Goal: Task Accomplishment & Management: Manage account settings

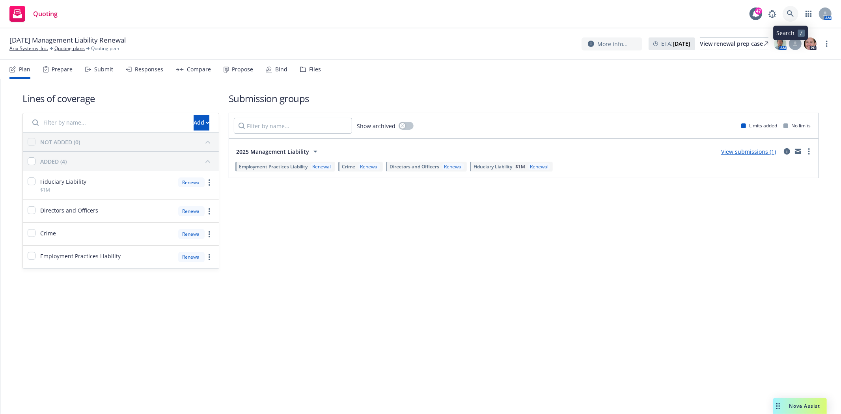
click at [793, 16] on icon at bounding box center [790, 13] width 7 height 7
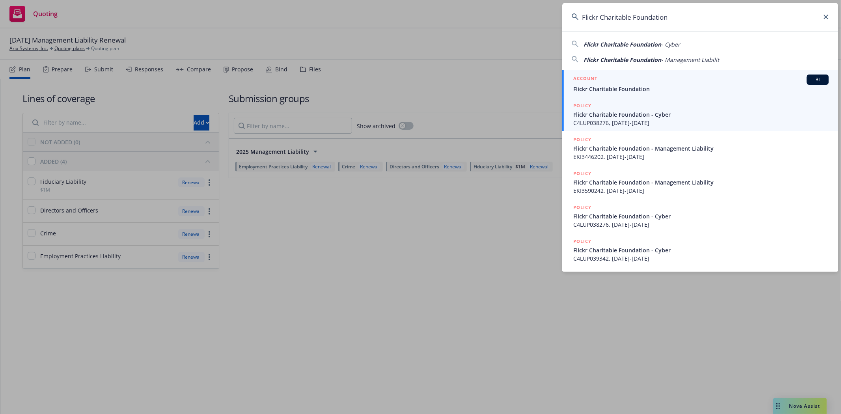
type input "Flickr Charitable Foundation"
click at [602, 79] on div "ACCOUNT BI" at bounding box center [702, 80] width 256 height 10
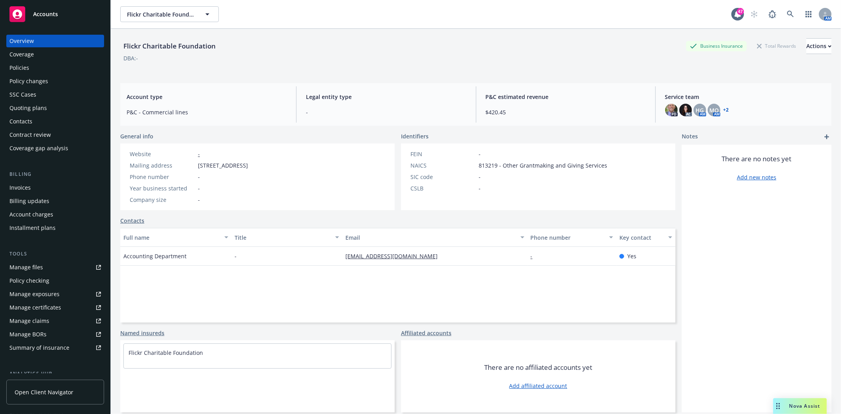
click at [24, 69] on div "Policies" at bounding box center [19, 68] width 20 height 13
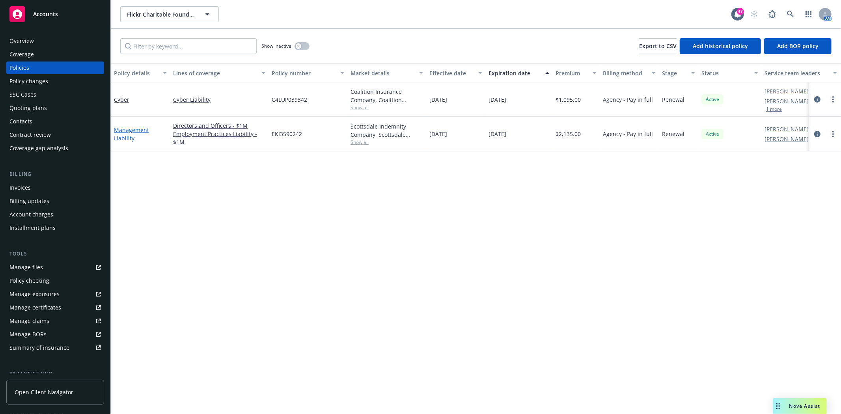
click at [139, 131] on link "Management Liability" at bounding box center [131, 134] width 35 height 16
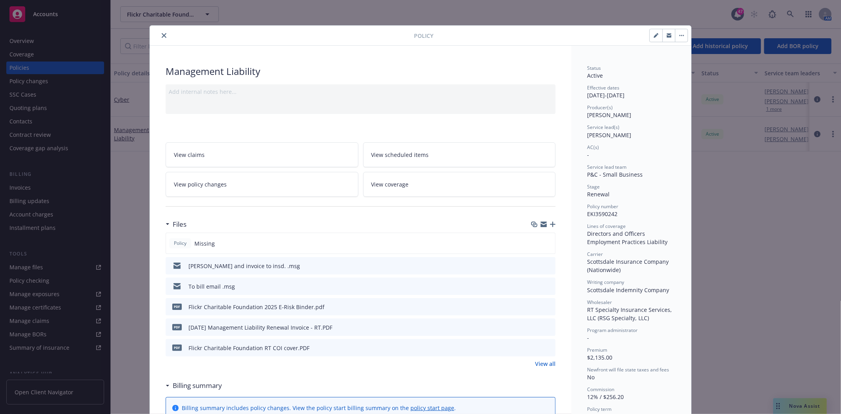
click at [162, 35] on icon "close" at bounding box center [164, 35] width 5 height 5
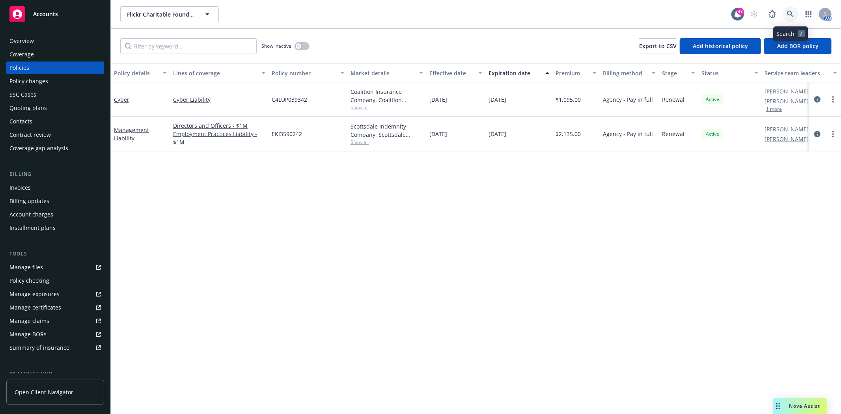
click at [792, 11] on icon at bounding box center [790, 14] width 7 height 7
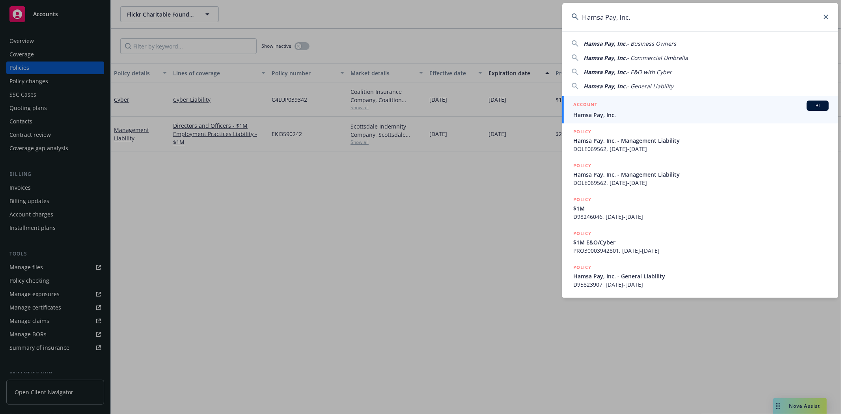
type input "Hamsa Pay, Inc."
click at [585, 108] on h5 "ACCOUNT" at bounding box center [586, 105] width 24 height 9
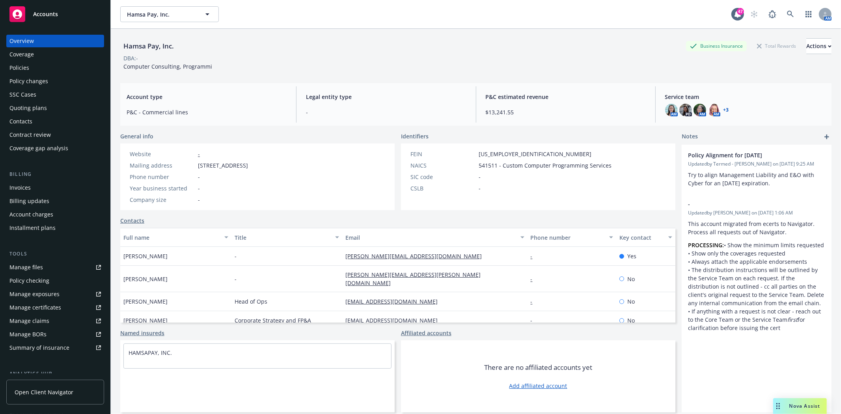
click at [16, 66] on div "Policies" at bounding box center [19, 68] width 20 height 13
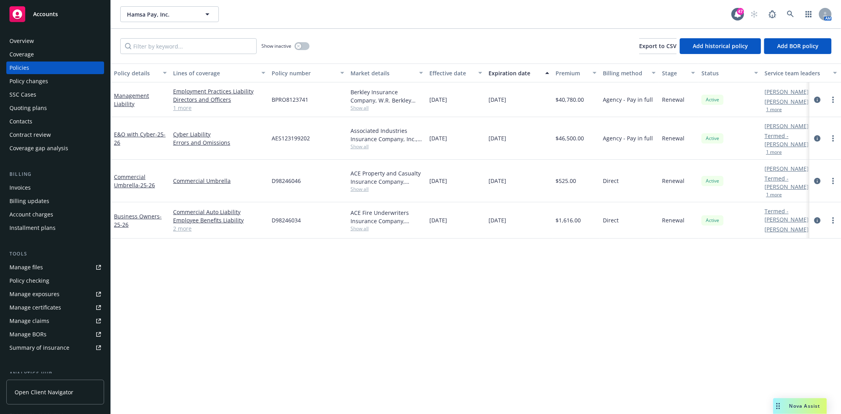
click at [361, 110] on span "Show all" at bounding box center [387, 108] width 73 height 7
click at [124, 103] on link "Management Liability" at bounding box center [131, 100] width 35 height 16
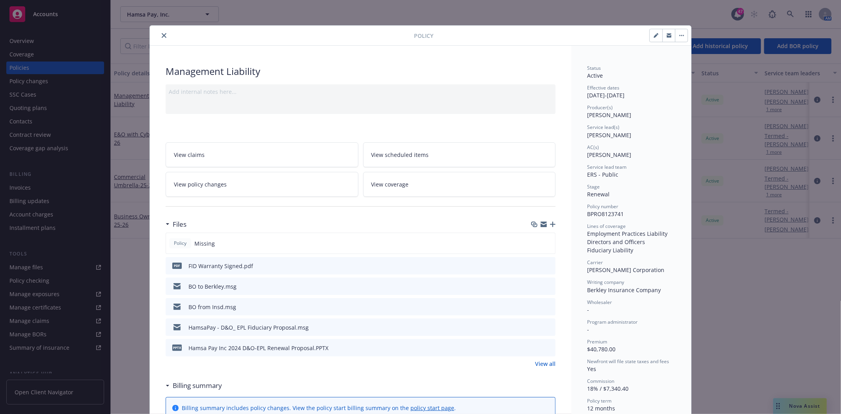
click at [162, 36] on icon "close" at bounding box center [164, 35] width 5 height 5
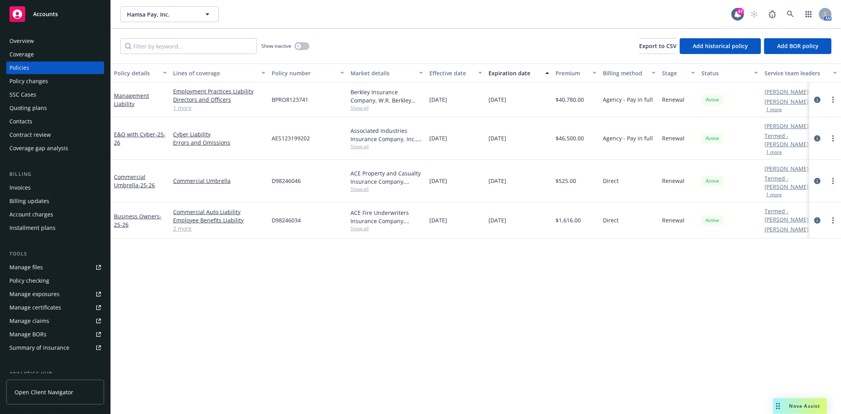
click at [38, 108] on div "Quoting plans" at bounding box center [27, 108] width 37 height 13
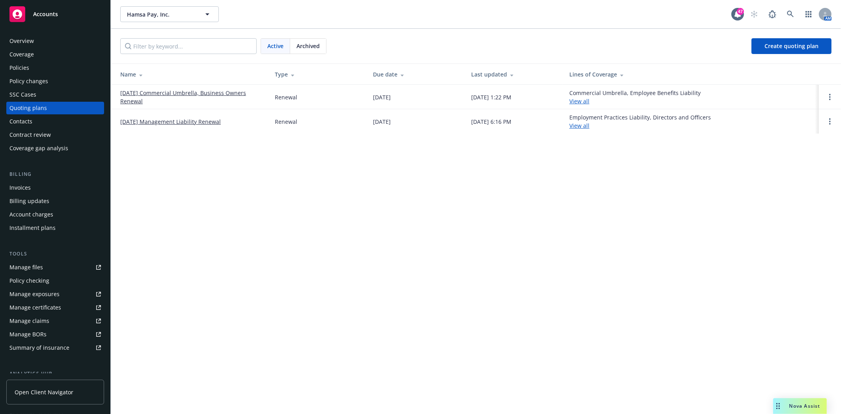
click at [213, 122] on link "12/21/25 Management Liability Renewal" at bounding box center [170, 122] width 101 height 8
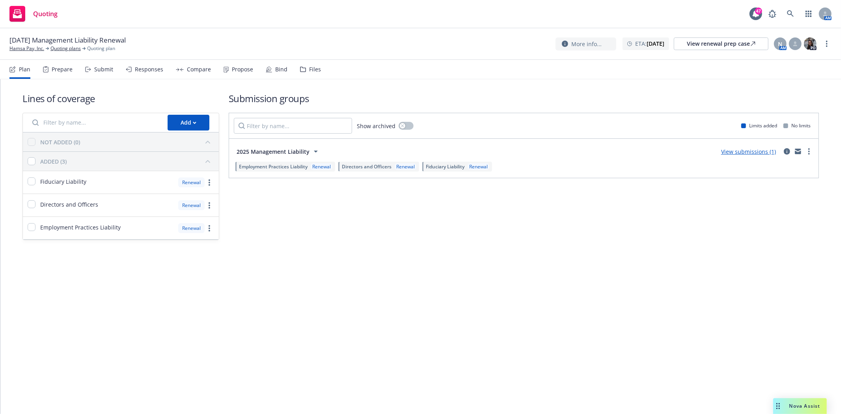
click at [309, 69] on div "Files" at bounding box center [315, 69] width 12 height 6
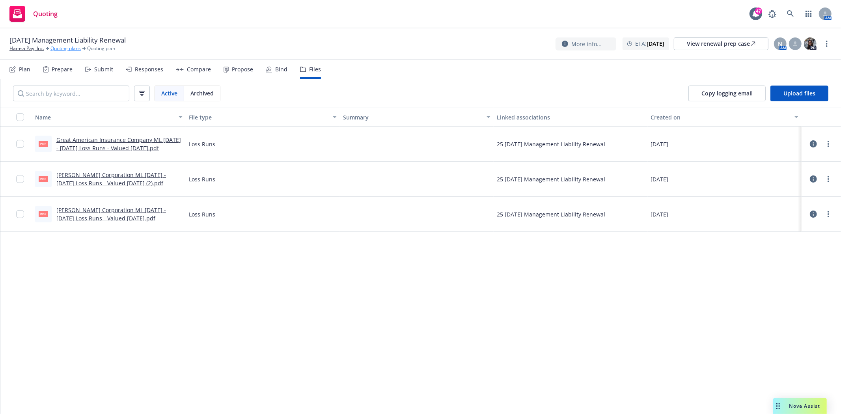
click at [64, 47] on link "Quoting plans" at bounding box center [65, 48] width 30 height 7
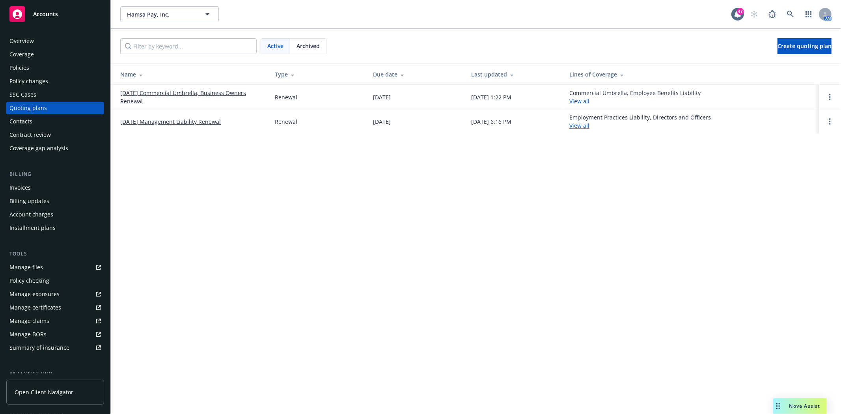
click at [303, 52] on div "Archived" at bounding box center [308, 46] width 36 height 15
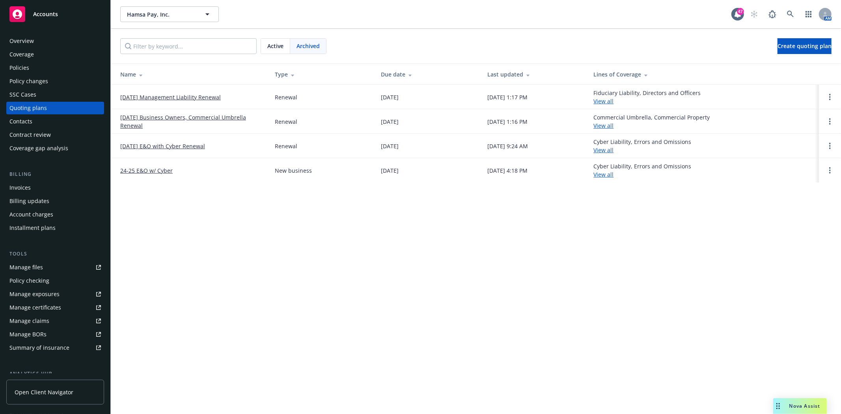
click at [150, 99] on link "12/21/24 Management Liability Renewal" at bounding box center [170, 97] width 101 height 8
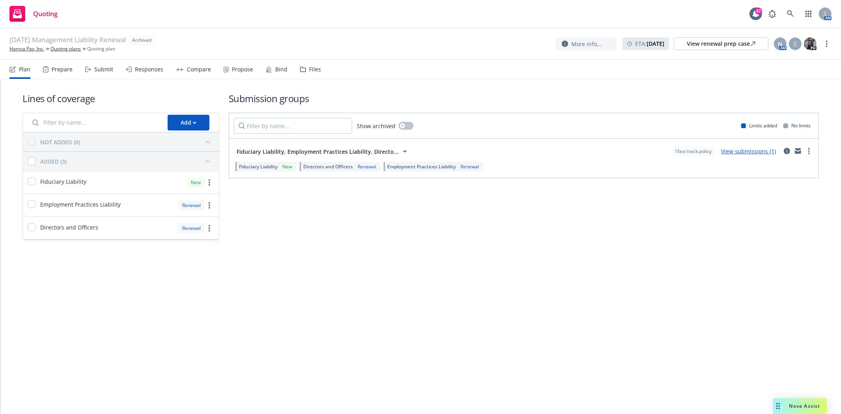
click at [303, 70] on div "Files" at bounding box center [310, 69] width 21 height 19
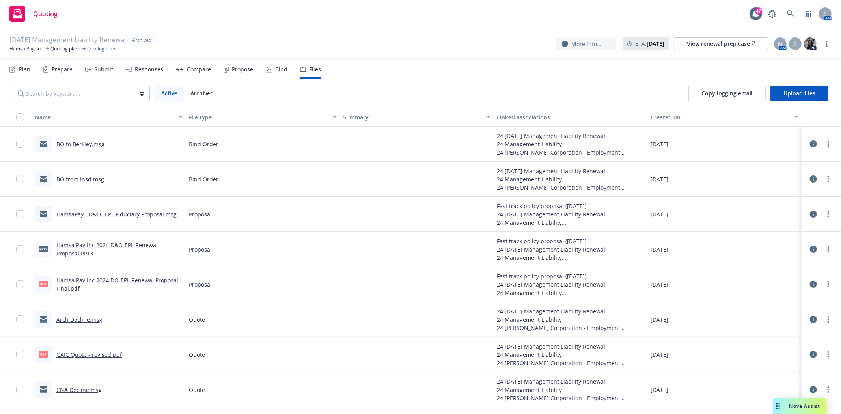
click at [74, 143] on link "BO to Berkley.msg" at bounding box center [80, 143] width 48 height 7
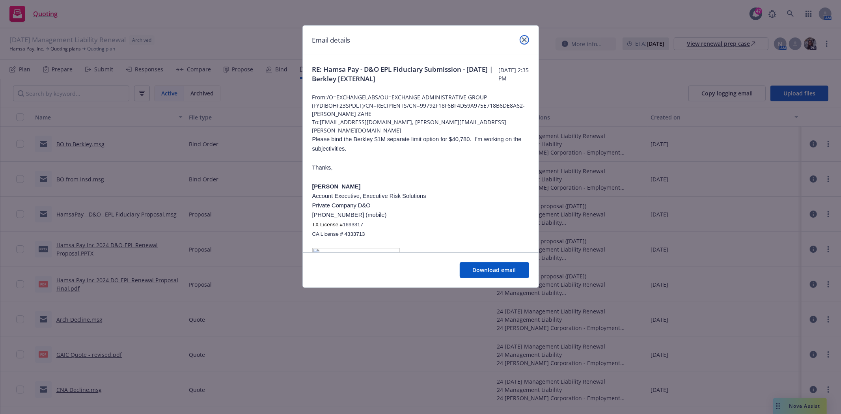
click at [523, 39] on icon "close" at bounding box center [524, 39] width 5 height 5
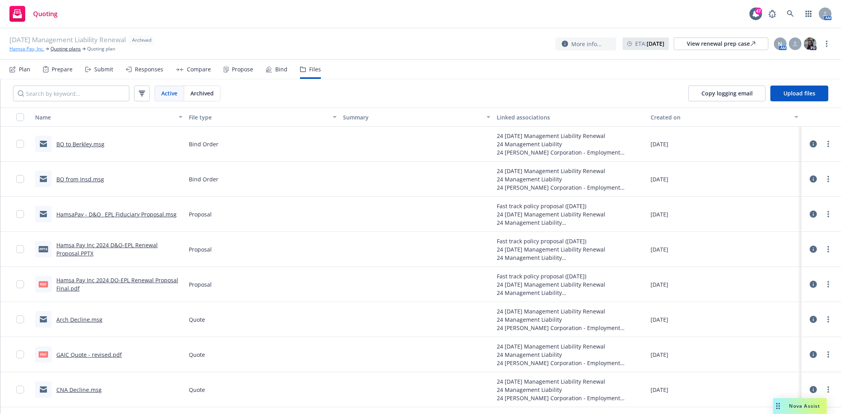
click at [32, 51] on link "Hamsa Pay, Inc." at bounding box center [26, 48] width 35 height 7
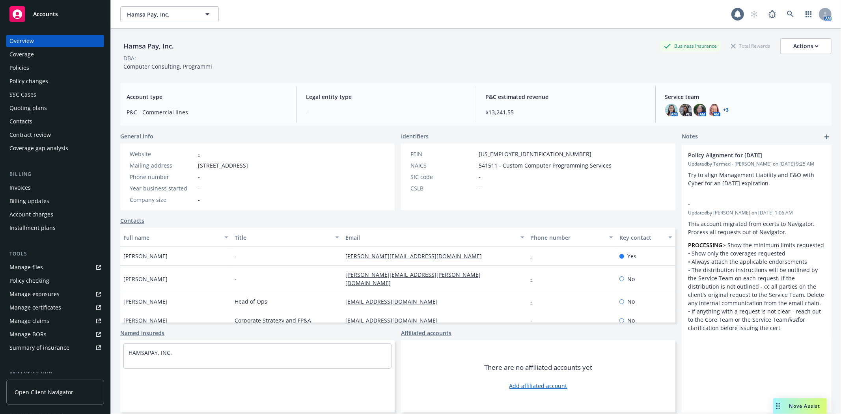
click at [26, 68] on div "Policies" at bounding box center [19, 68] width 20 height 13
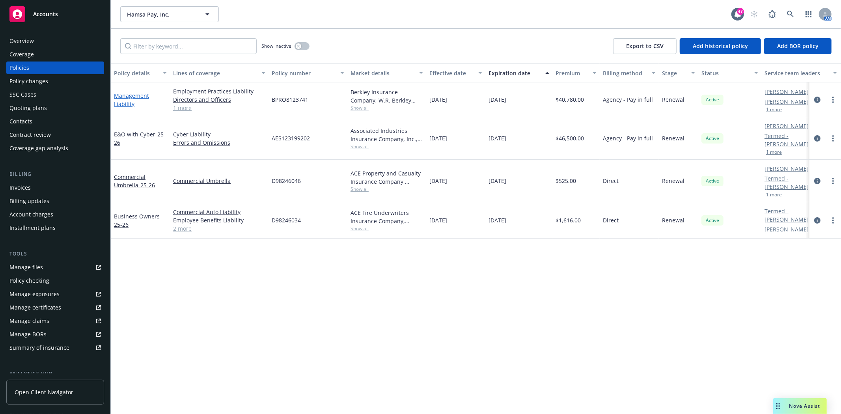
click at [137, 95] on link "Management Liability" at bounding box center [131, 100] width 35 height 16
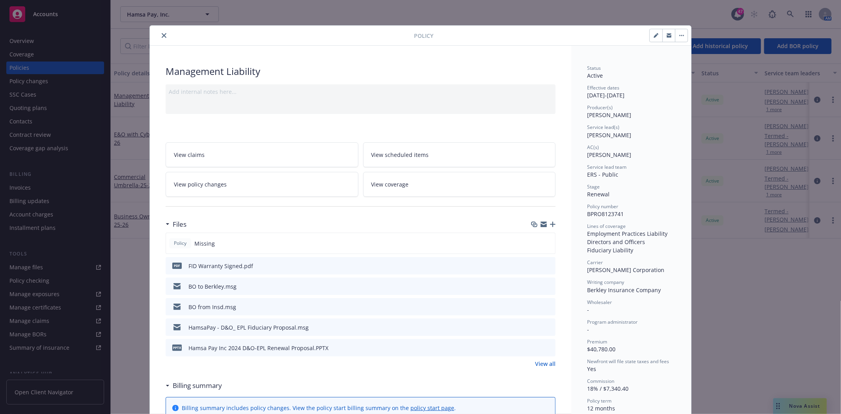
click at [546, 288] on button at bounding box center [549, 286] width 7 height 8
click at [545, 263] on icon "preview file" at bounding box center [548, 266] width 7 height 6
click at [545, 286] on icon "preview file" at bounding box center [548, 286] width 7 height 6
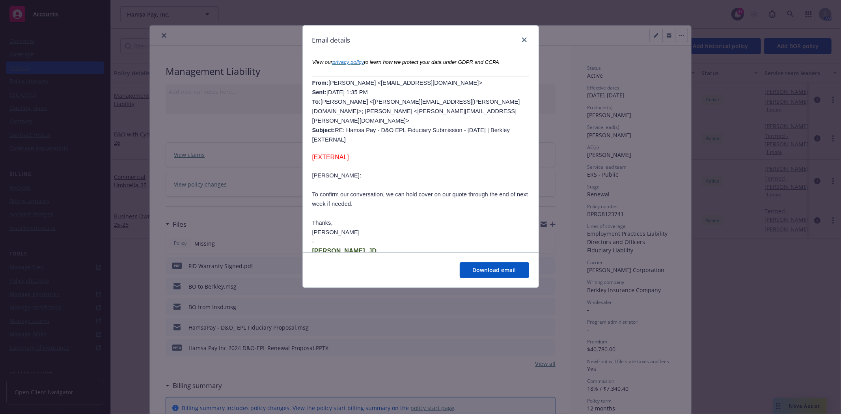
scroll to position [263, 0]
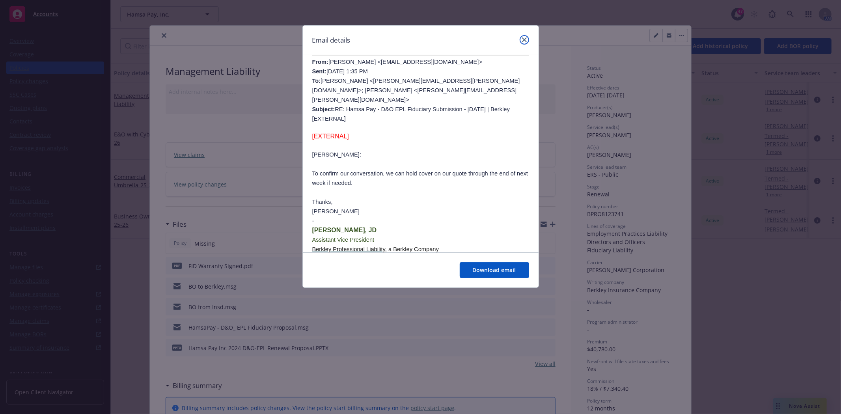
click at [521, 38] on link "close" at bounding box center [524, 39] width 9 height 9
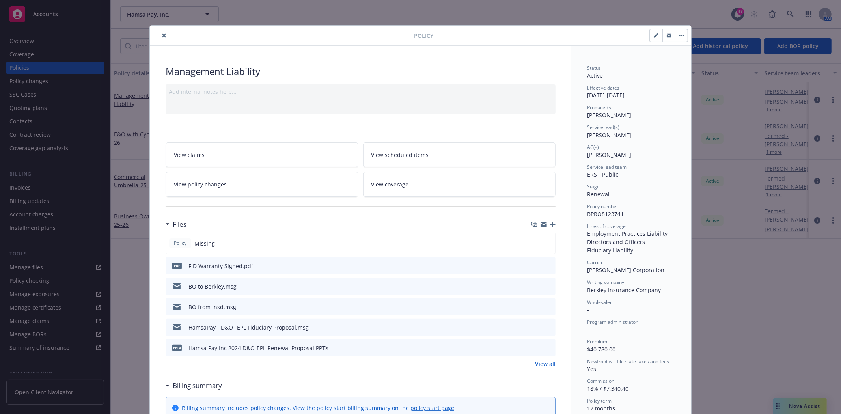
click at [162, 34] on icon "close" at bounding box center [164, 35] width 5 height 5
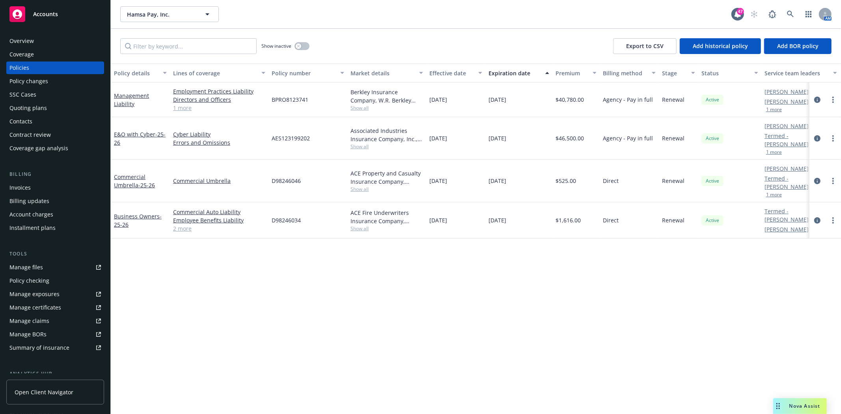
scroll to position [113, 0]
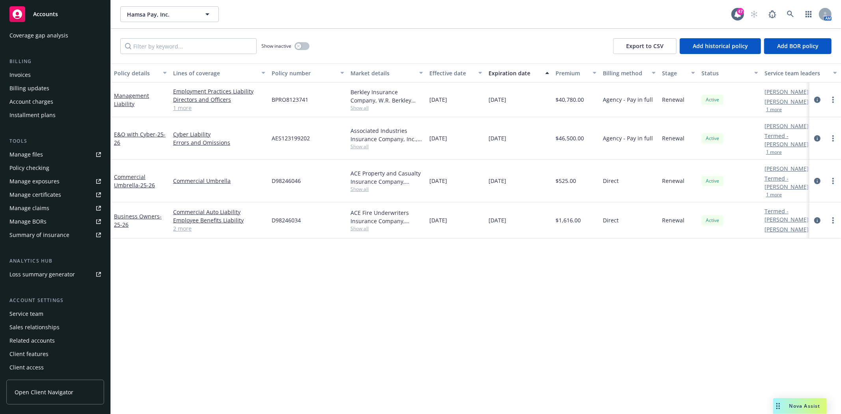
click at [34, 313] on div "Service team" at bounding box center [26, 314] width 34 height 13
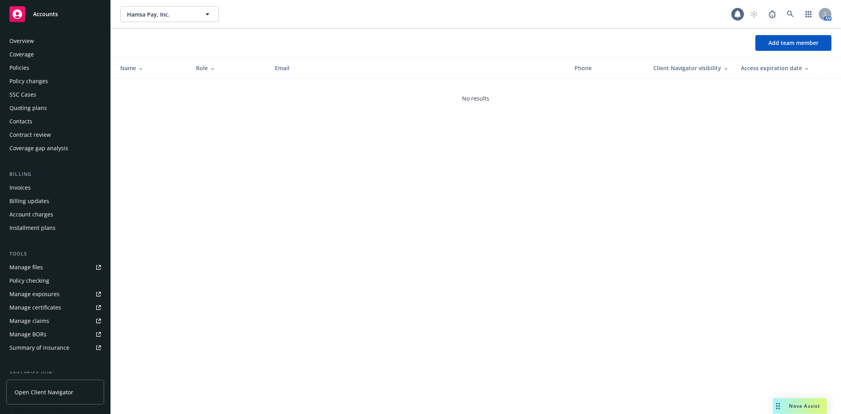
scroll to position [113, 0]
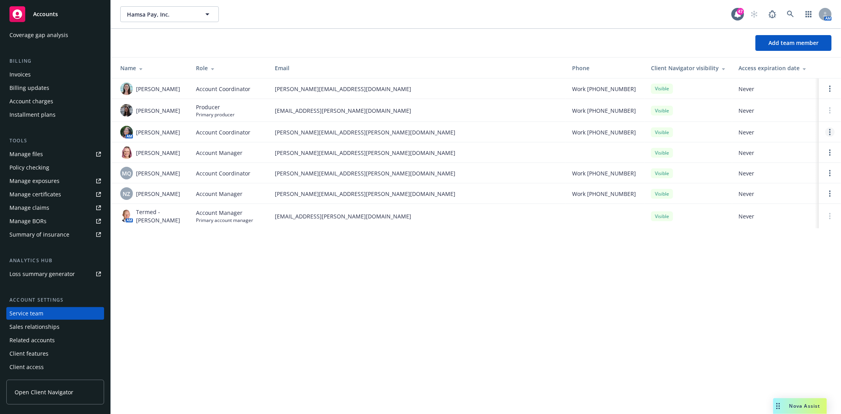
click at [829, 131] on link "Open options" at bounding box center [830, 131] width 9 height 9
click at [773, 108] on span "Remove account coordinator" at bounding box center [777, 109] width 95 height 7
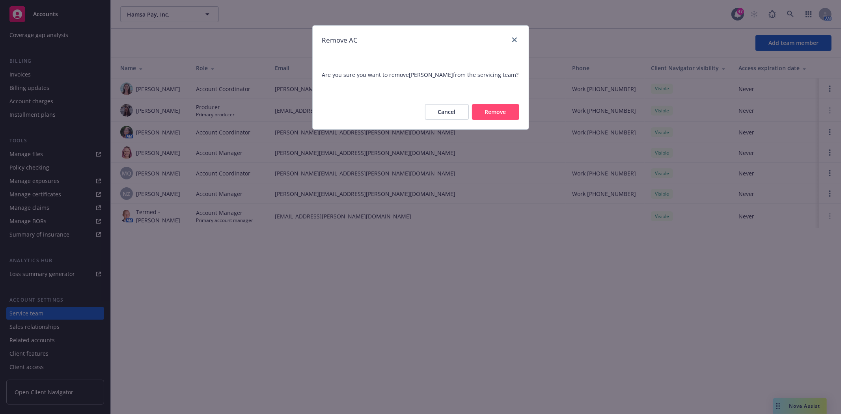
click at [501, 113] on button "Remove" at bounding box center [495, 112] width 47 height 16
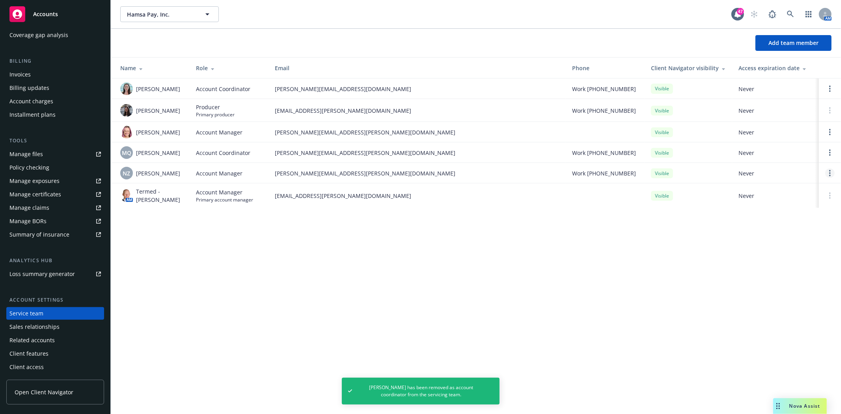
click at [832, 172] on link "Open options" at bounding box center [830, 172] width 9 height 9
click at [742, 149] on span "Remove account manager" at bounding box center [754, 150] width 88 height 7
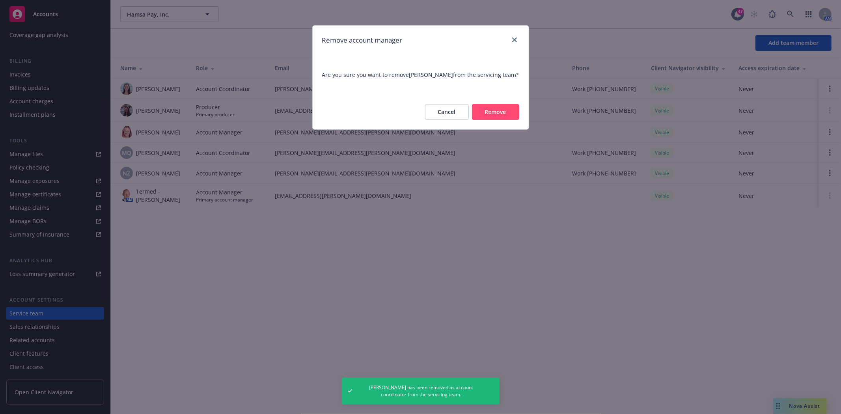
click at [499, 109] on button "Remove" at bounding box center [495, 112] width 47 height 16
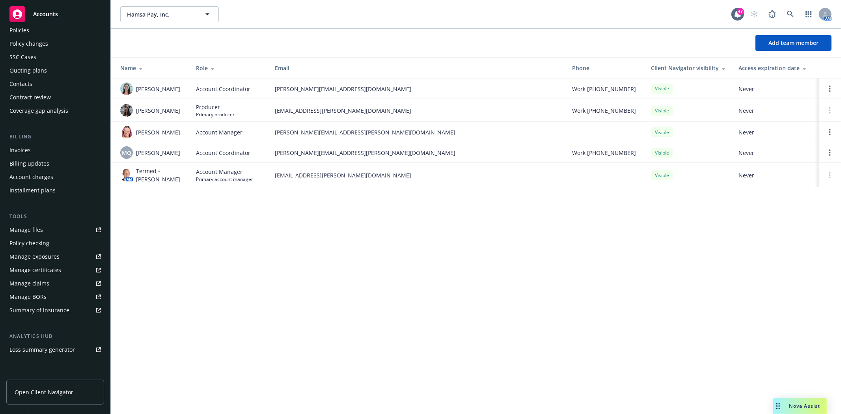
scroll to position [0, 0]
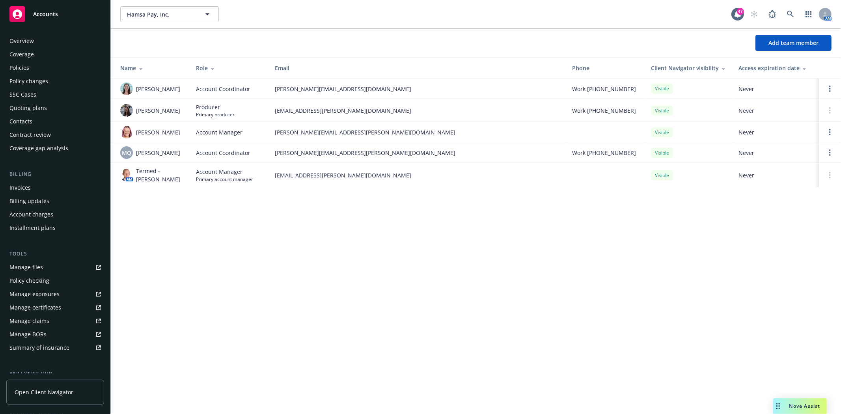
click at [36, 69] on div "Policies" at bounding box center [55, 68] width 92 height 13
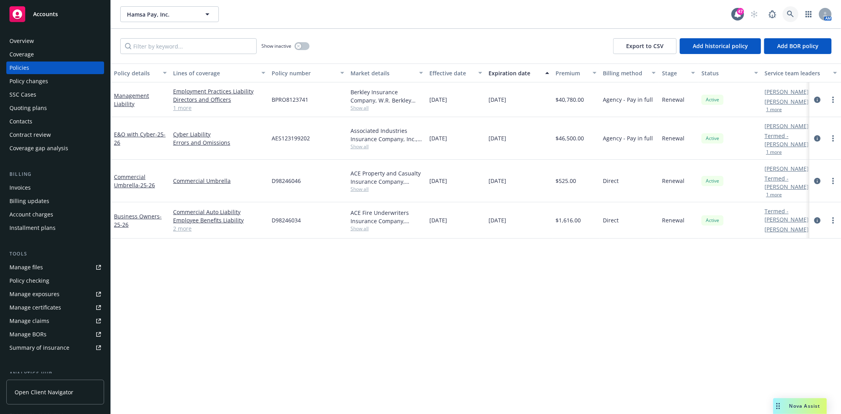
click at [789, 15] on icon at bounding box center [790, 14] width 7 height 7
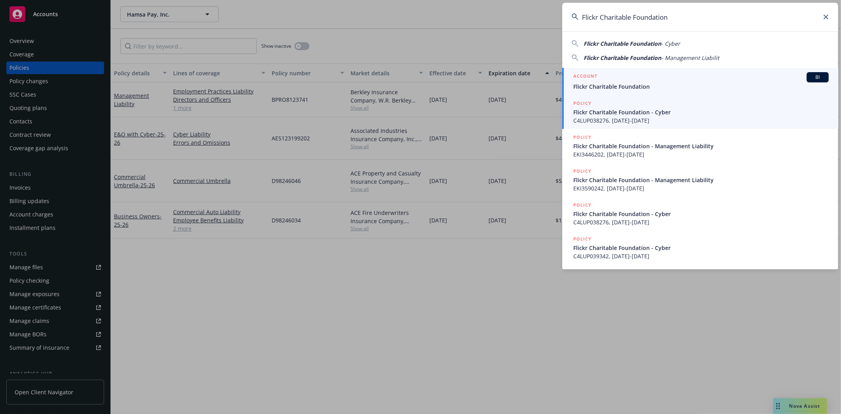
type input "Flickr Charitable Foundation"
click at [626, 90] on span "Flickr Charitable Foundation" at bounding box center [702, 86] width 256 height 8
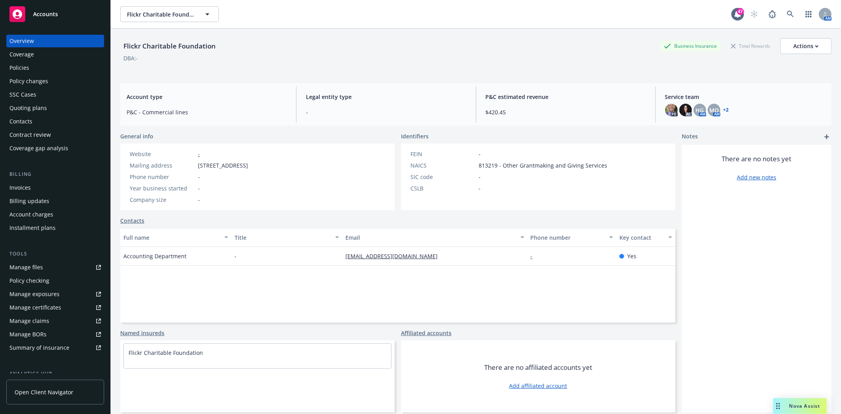
click at [49, 68] on div "Policies" at bounding box center [55, 68] width 92 height 13
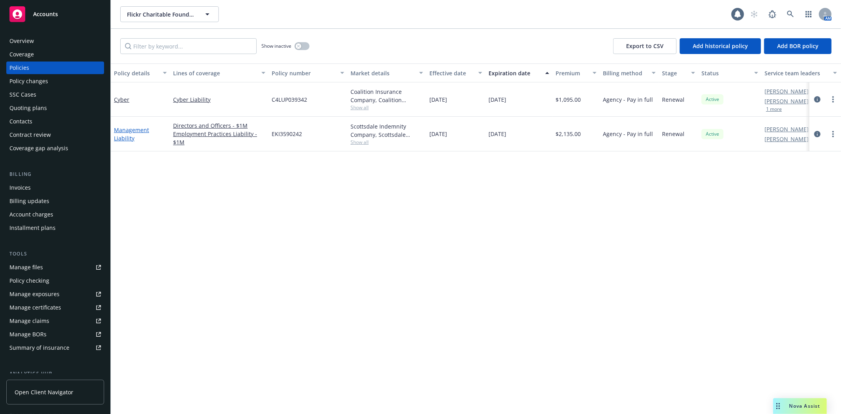
click at [127, 131] on link "Management Liability" at bounding box center [131, 134] width 35 height 16
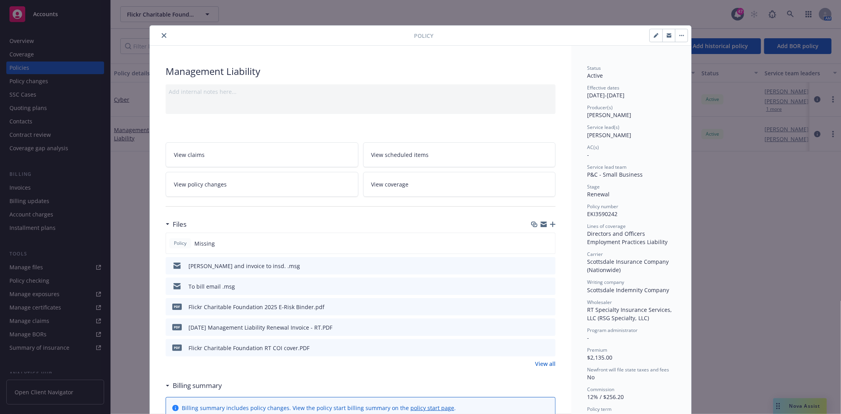
click at [545, 264] on icon "preview file" at bounding box center [548, 266] width 7 height 6
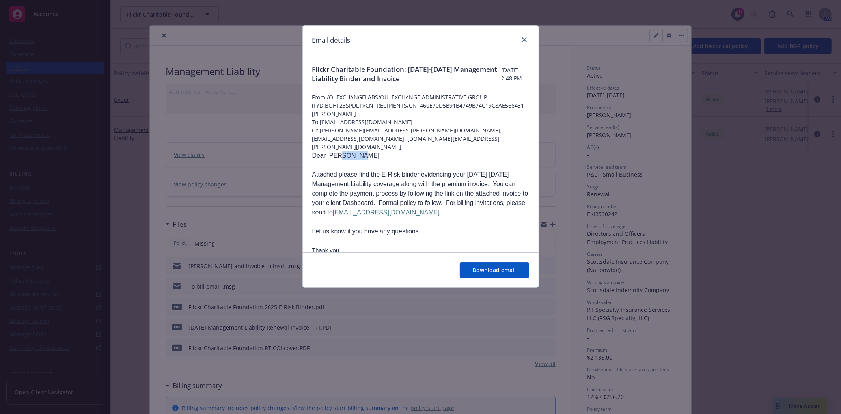
drag, startPoint x: 358, startPoint y: 139, endPoint x: 342, endPoint y: 140, distance: 16.6
click at [342, 151] on p "Dear [PERSON_NAME]," at bounding box center [420, 155] width 217 height 9
drag, startPoint x: 379, startPoint y: 149, endPoint x: 375, endPoint y: 135, distance: 15.1
click at [379, 161] on p at bounding box center [420, 165] width 217 height 9
drag, startPoint x: 388, startPoint y: 121, endPoint x: 322, endPoint y: 123, distance: 65.5
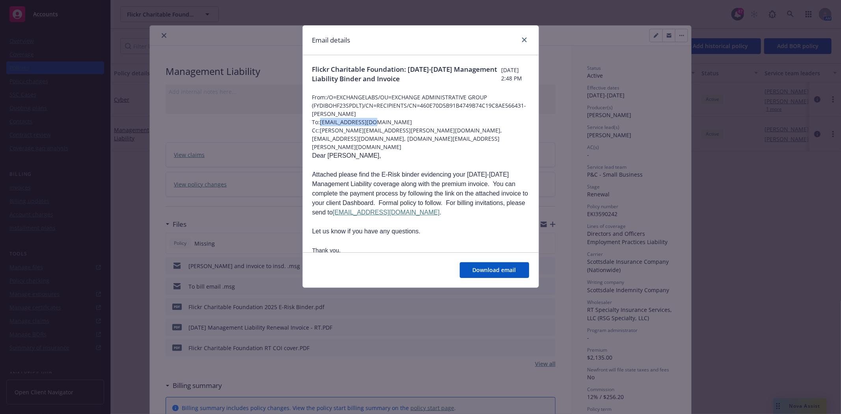
click at [322, 123] on span "To: [EMAIL_ADDRESS][DOMAIN_NAME]" at bounding box center [420, 122] width 217 height 8
copy span "[EMAIL_ADDRESS][DOMAIN_NAME]"
drag, startPoint x: 392, startPoint y: 131, endPoint x: 321, endPoint y: 129, distance: 71.0
click at [321, 129] on span "Cc: [PERSON_NAME][EMAIL_ADDRESS][PERSON_NAME][DOMAIN_NAME], [EMAIL_ADDRESS][DOM…" at bounding box center [420, 138] width 217 height 25
copy span "[PERSON_NAME][EMAIL_ADDRESS][PERSON_NAME][DOMAIN_NAME]"
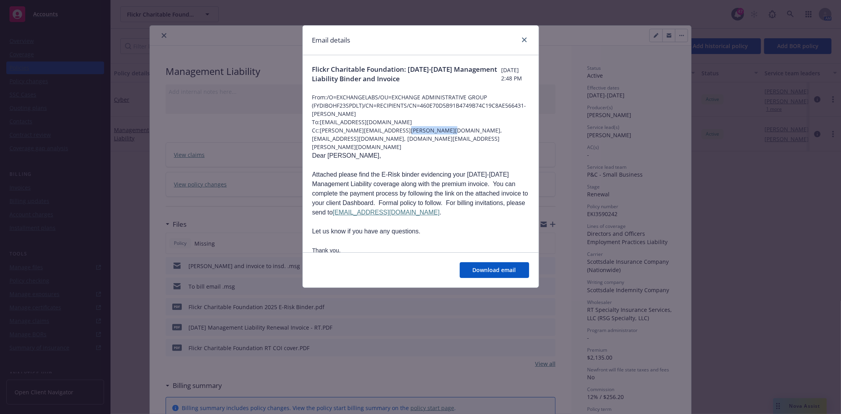
drag, startPoint x: 430, startPoint y: 131, endPoint x: 396, endPoint y: 131, distance: 33.5
click at [396, 131] on span "Cc: [PERSON_NAME][EMAIL_ADDRESS][PERSON_NAME][DOMAIN_NAME], [EMAIL_ADDRESS][DOM…" at bounding box center [420, 138] width 217 height 25
copy span "[EMAIL_ADDRESS][DOMAIN_NAME]"
drag, startPoint x: 509, startPoint y: 131, endPoint x: 434, endPoint y: 133, distance: 75.0
click at [434, 133] on span "Cc: [PERSON_NAME][EMAIL_ADDRESS][PERSON_NAME][DOMAIN_NAME], [EMAIL_ADDRESS][DOM…" at bounding box center [420, 138] width 217 height 25
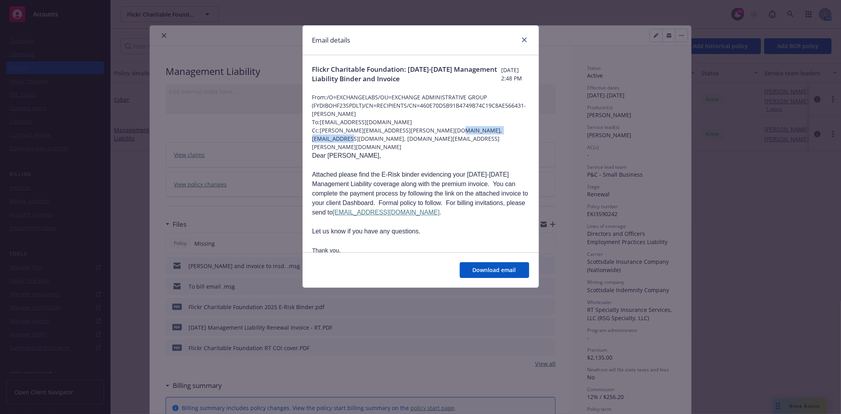
copy span "[EMAIL_ADDRESS][PERSON_NAME][DOMAIN_NAME]"
click at [523, 38] on icon "close" at bounding box center [524, 39] width 5 height 5
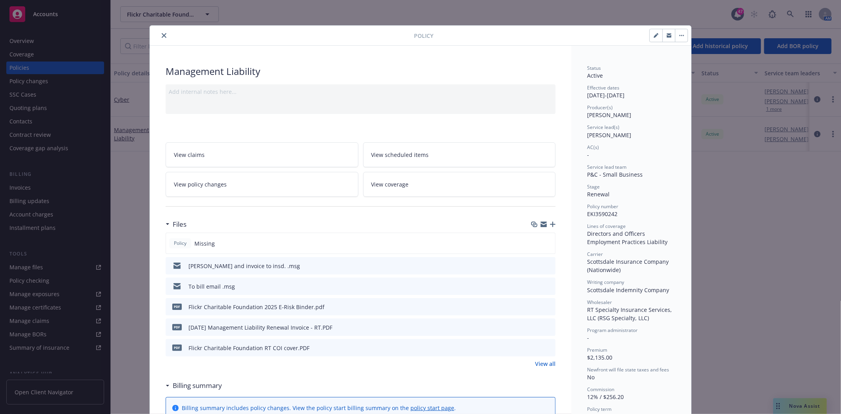
click at [162, 36] on icon "close" at bounding box center [164, 35] width 5 height 5
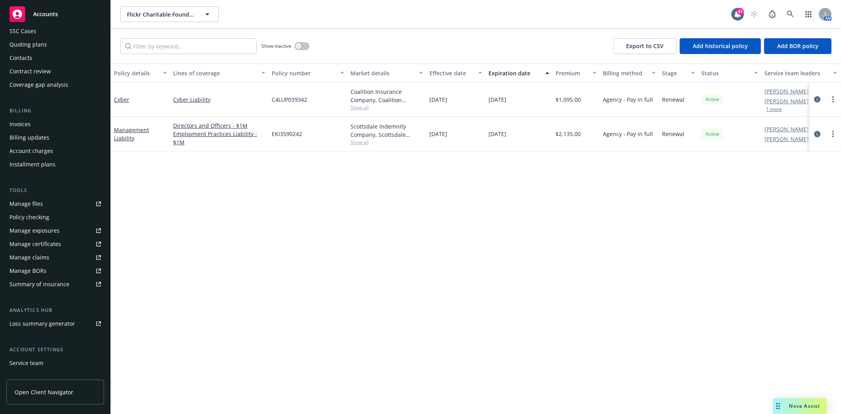
scroll to position [113, 0]
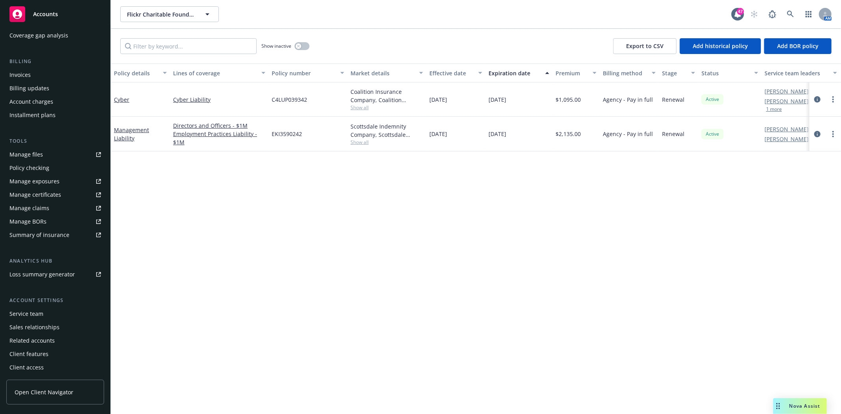
click at [30, 317] on div "Service team" at bounding box center [26, 314] width 34 height 13
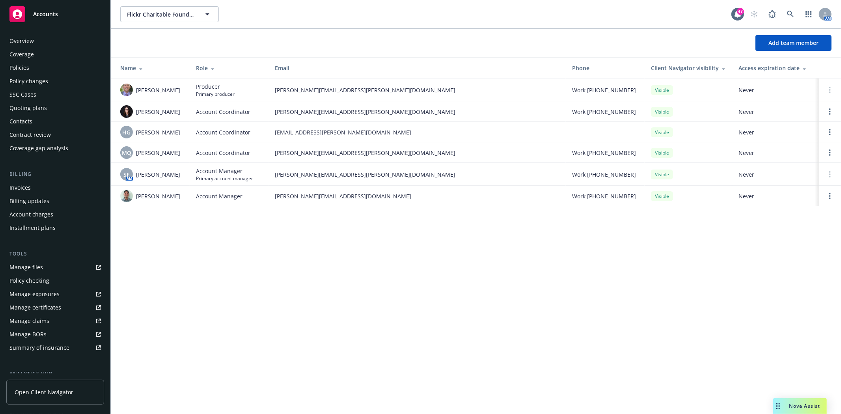
click at [29, 67] on div "Policies" at bounding box center [55, 68] width 92 height 13
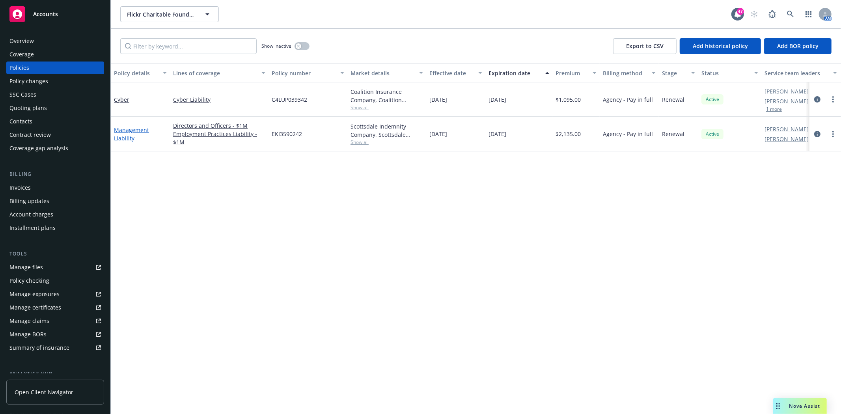
click at [133, 129] on link "Management Liability" at bounding box center [131, 134] width 35 height 16
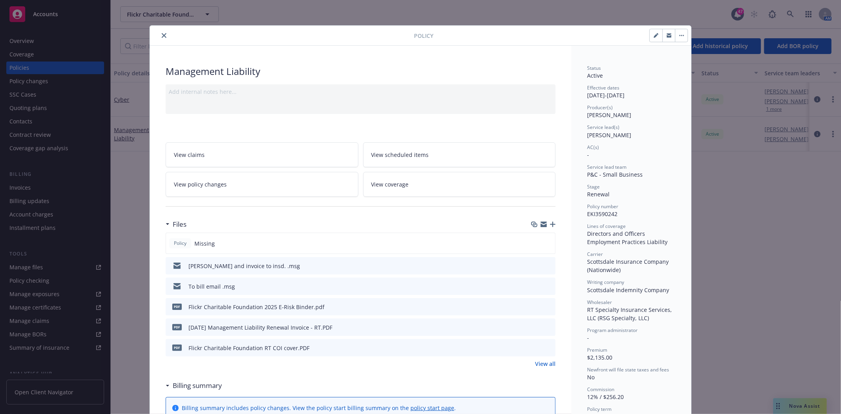
scroll to position [24, 0]
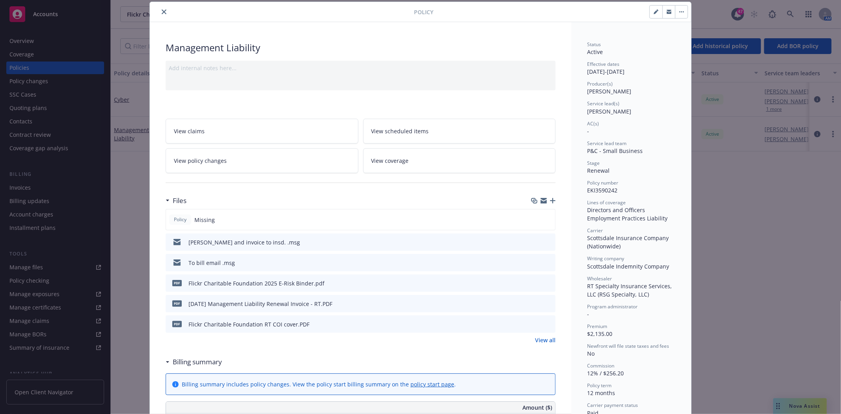
click at [162, 10] on icon "close" at bounding box center [164, 11] width 5 height 5
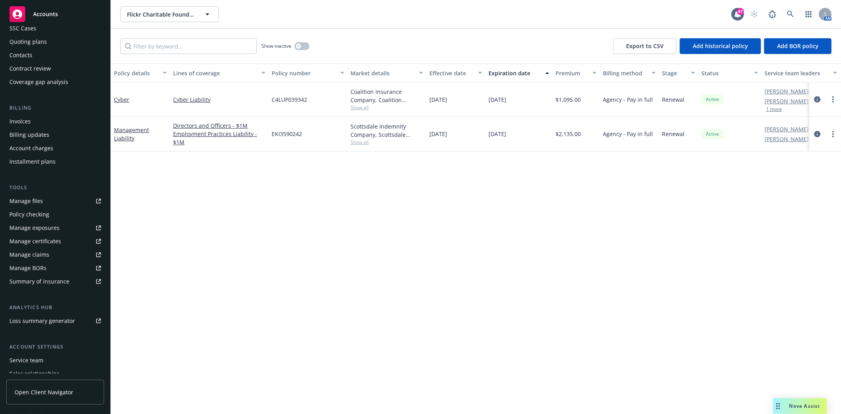
scroll to position [88, 0]
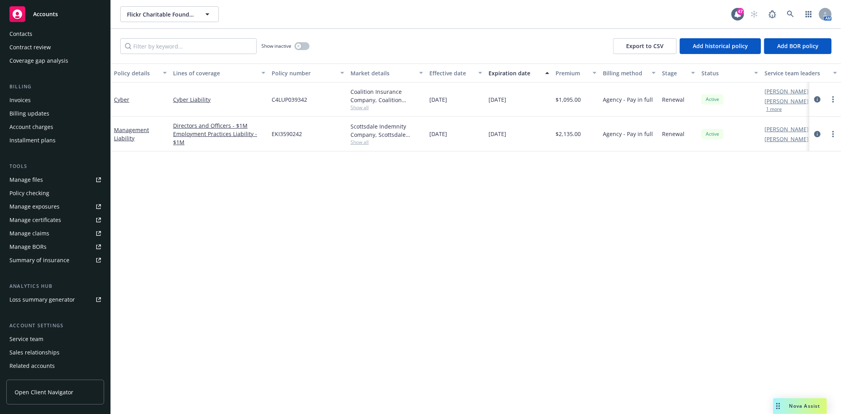
click at [33, 341] on div "Service team" at bounding box center [26, 339] width 34 height 13
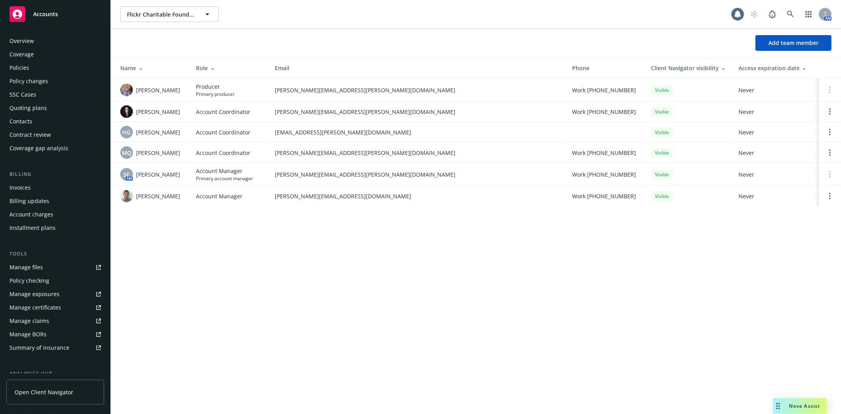
scroll to position [113, 0]
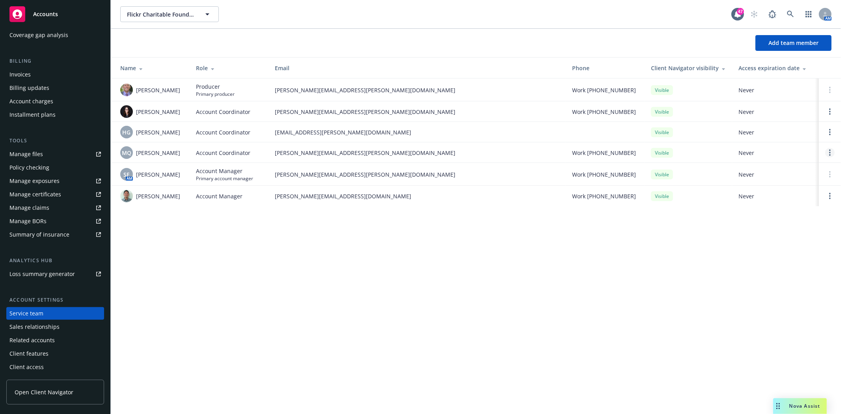
click at [829, 150] on link "Open options" at bounding box center [830, 152] width 9 height 9
click at [758, 135] on span "Remove account coordinator" at bounding box center [777, 131] width 95 height 7
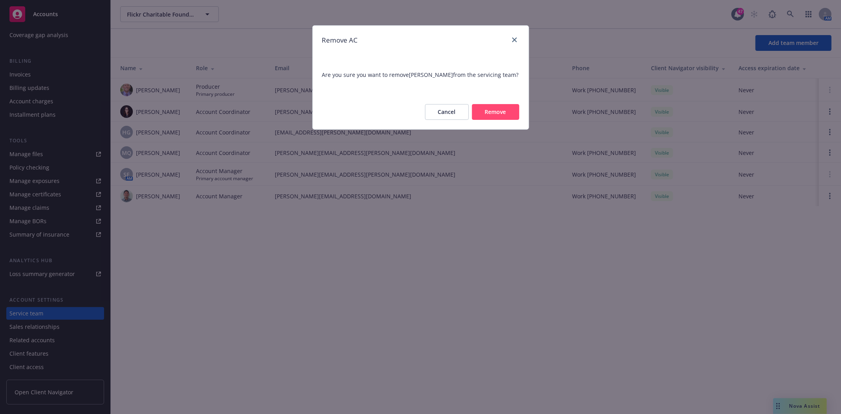
click at [504, 113] on button "Remove" at bounding box center [495, 112] width 47 height 16
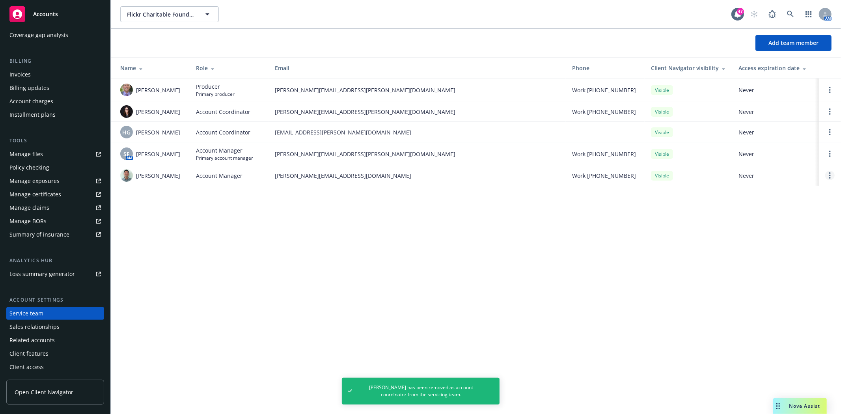
click at [829, 178] on icon "Open options" at bounding box center [830, 175] width 2 height 6
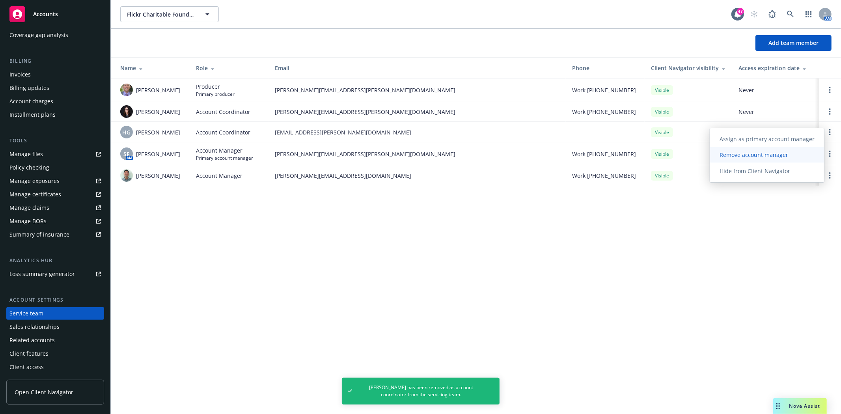
click at [754, 160] on link "Remove account manager" at bounding box center [767, 155] width 114 height 16
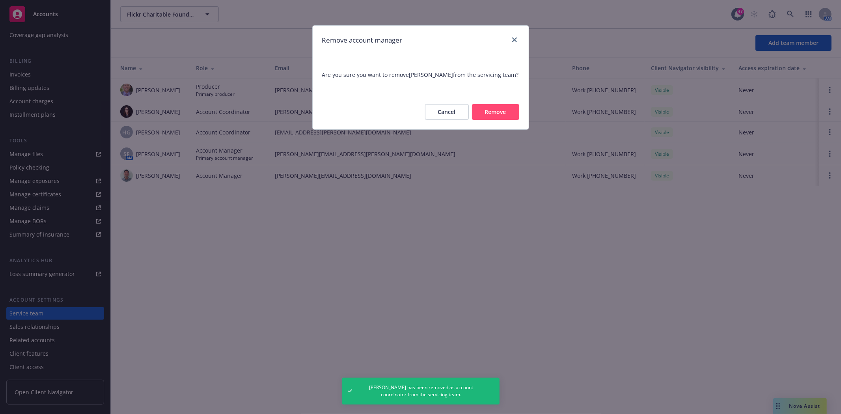
click at [499, 116] on button "Remove" at bounding box center [495, 112] width 47 height 16
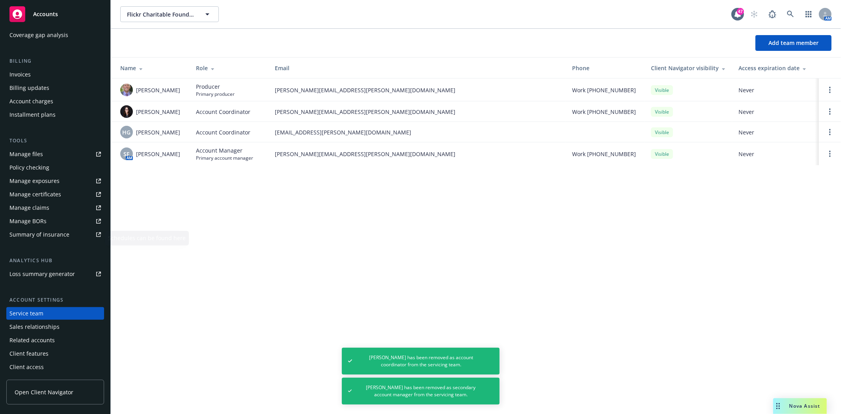
scroll to position [0, 0]
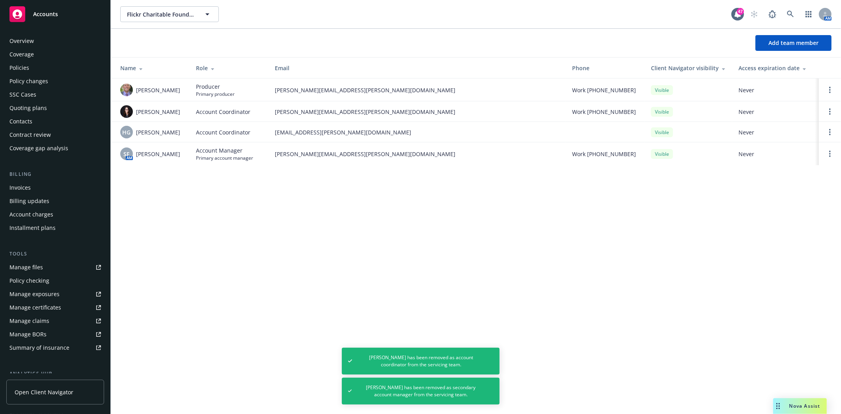
click at [13, 69] on div "Policies" at bounding box center [19, 68] width 20 height 13
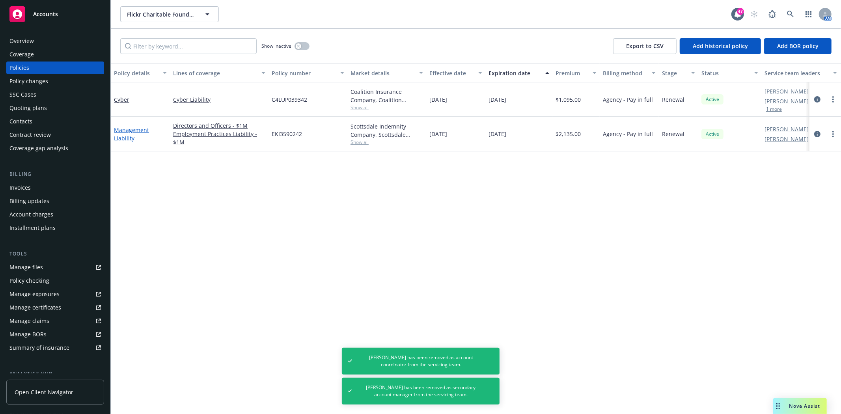
click at [127, 131] on link "Management Liability" at bounding box center [131, 134] width 35 height 16
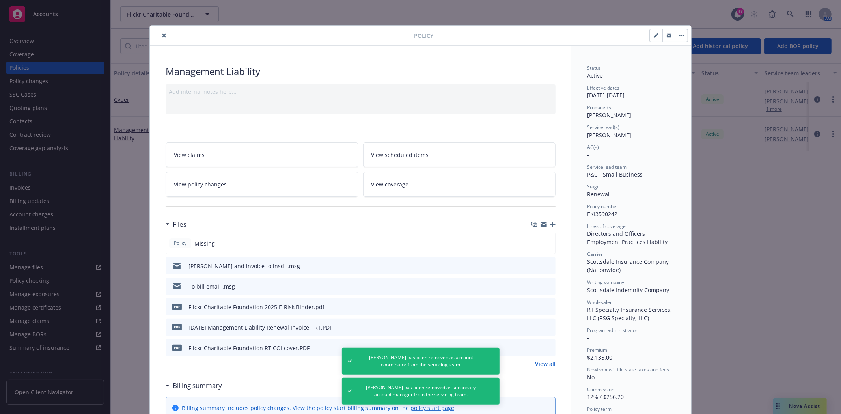
scroll to position [24, 0]
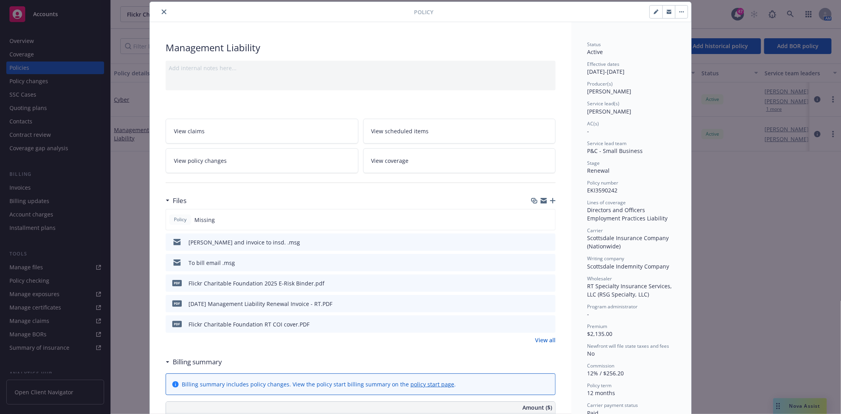
click at [163, 11] on icon "close" at bounding box center [164, 11] width 5 height 5
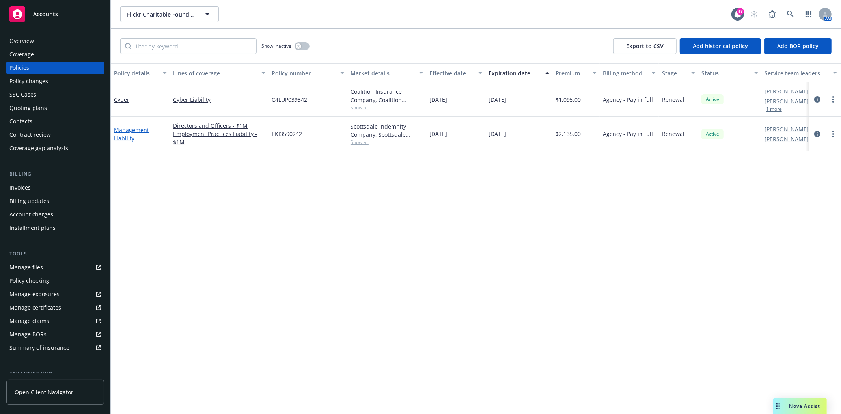
click at [124, 127] on link "Management Liability" at bounding box center [131, 134] width 35 height 16
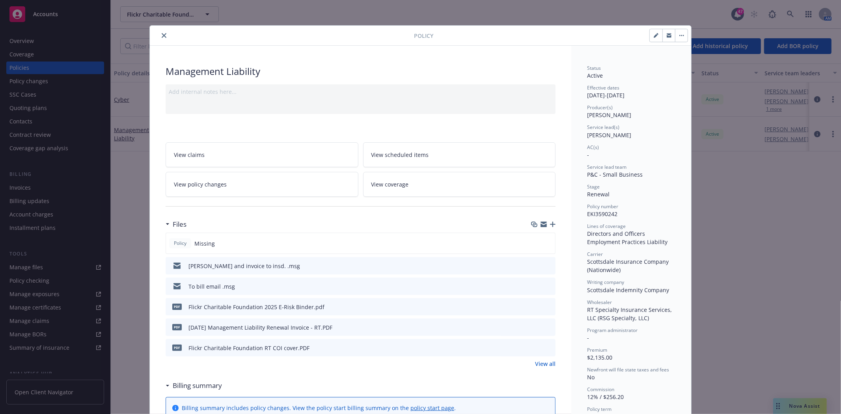
scroll to position [24, 0]
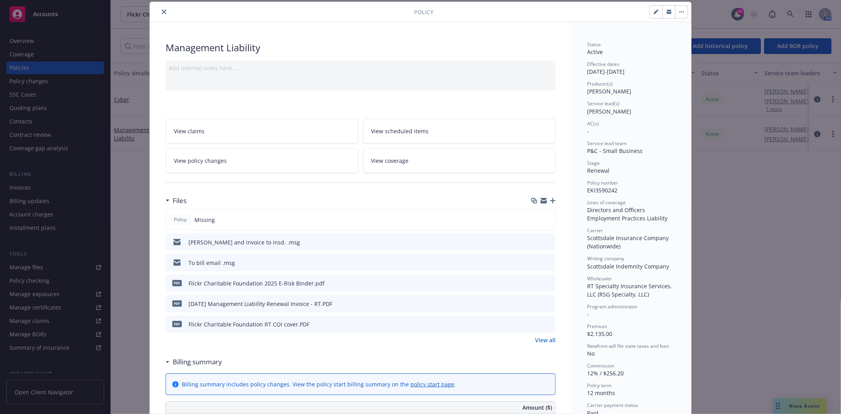
drag, startPoint x: 162, startPoint y: 13, endPoint x: 139, endPoint y: 84, distance: 74.8
click at [162, 13] on icon "close" at bounding box center [164, 11] width 5 height 5
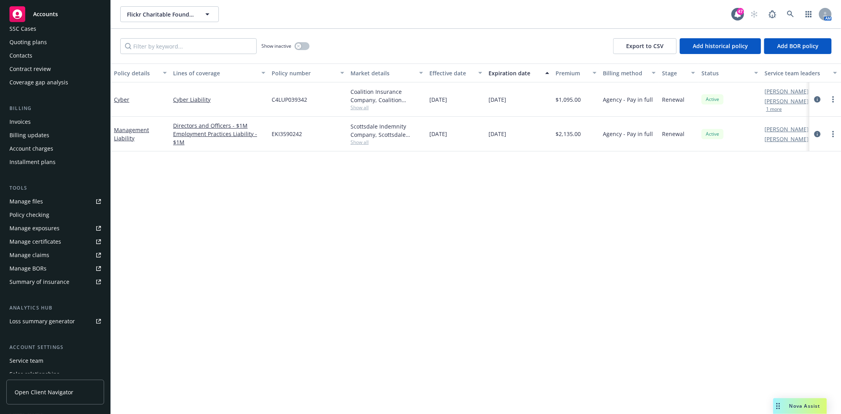
scroll to position [88, 0]
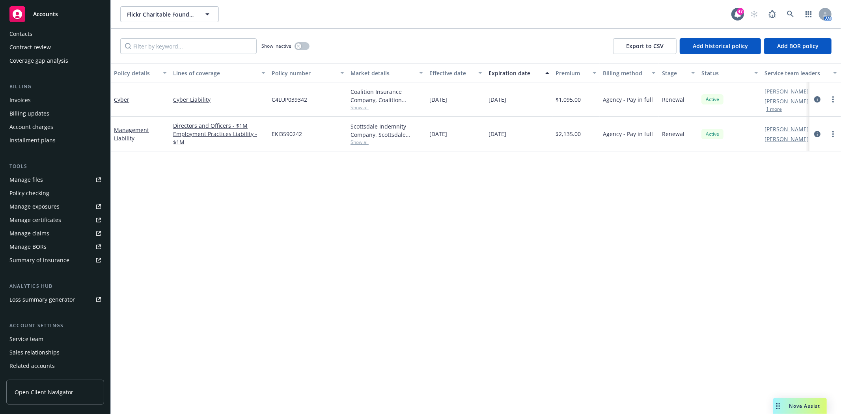
click at [34, 336] on div "Service team" at bounding box center [26, 339] width 34 height 13
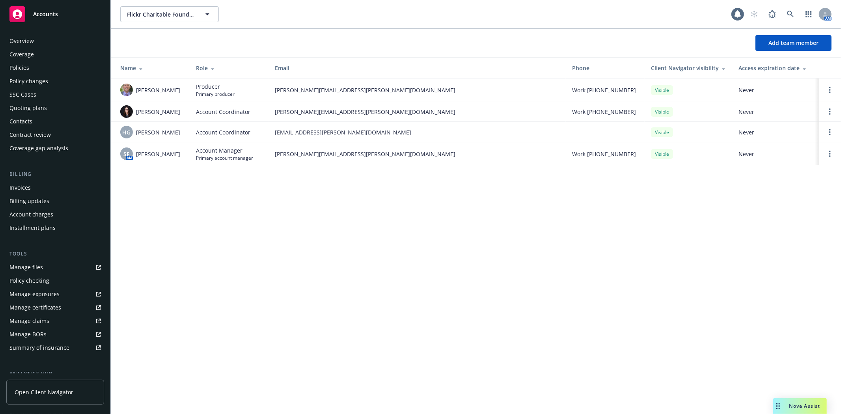
scroll to position [113, 0]
